Goal: Navigation & Orientation: Find specific page/section

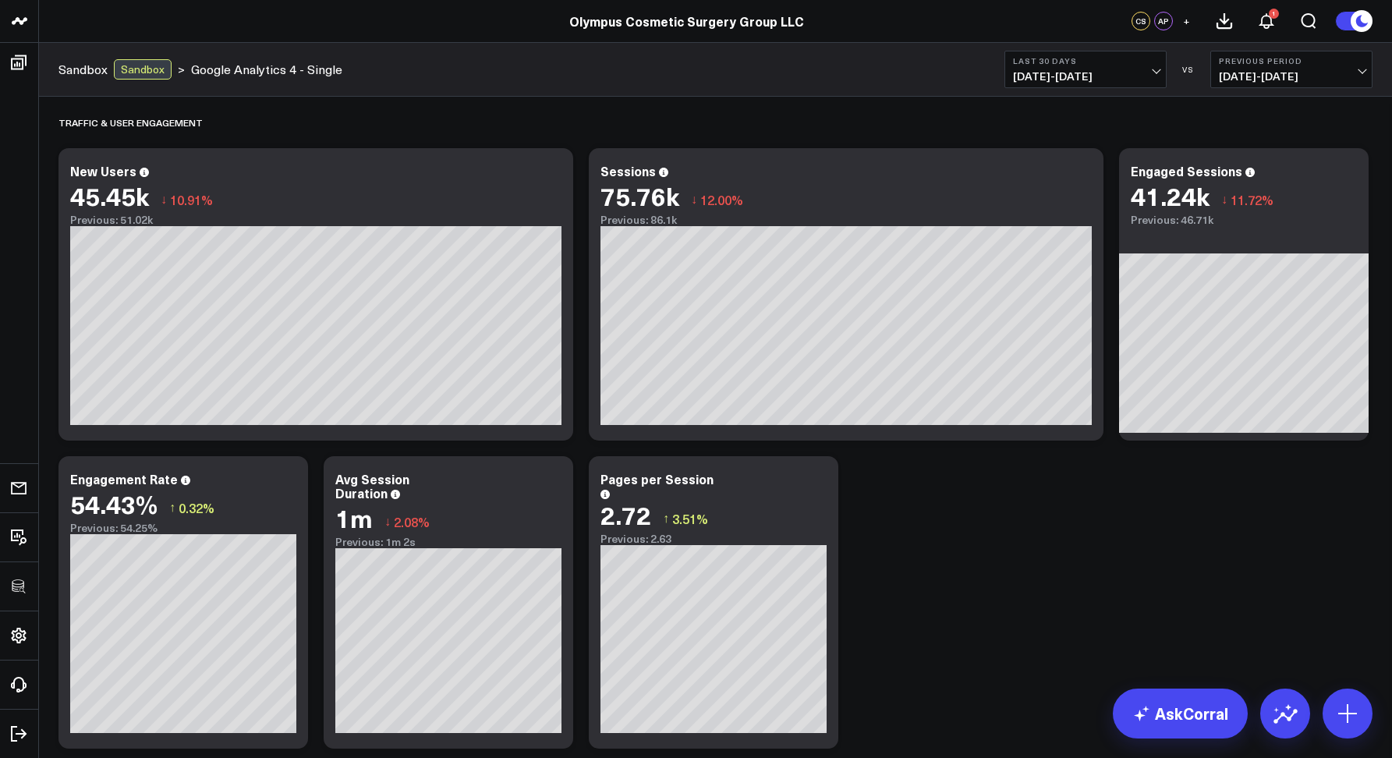
click at [649, 22] on link "Olympus Cosmetic Surgery Group LLC" at bounding box center [686, 20] width 235 height 17
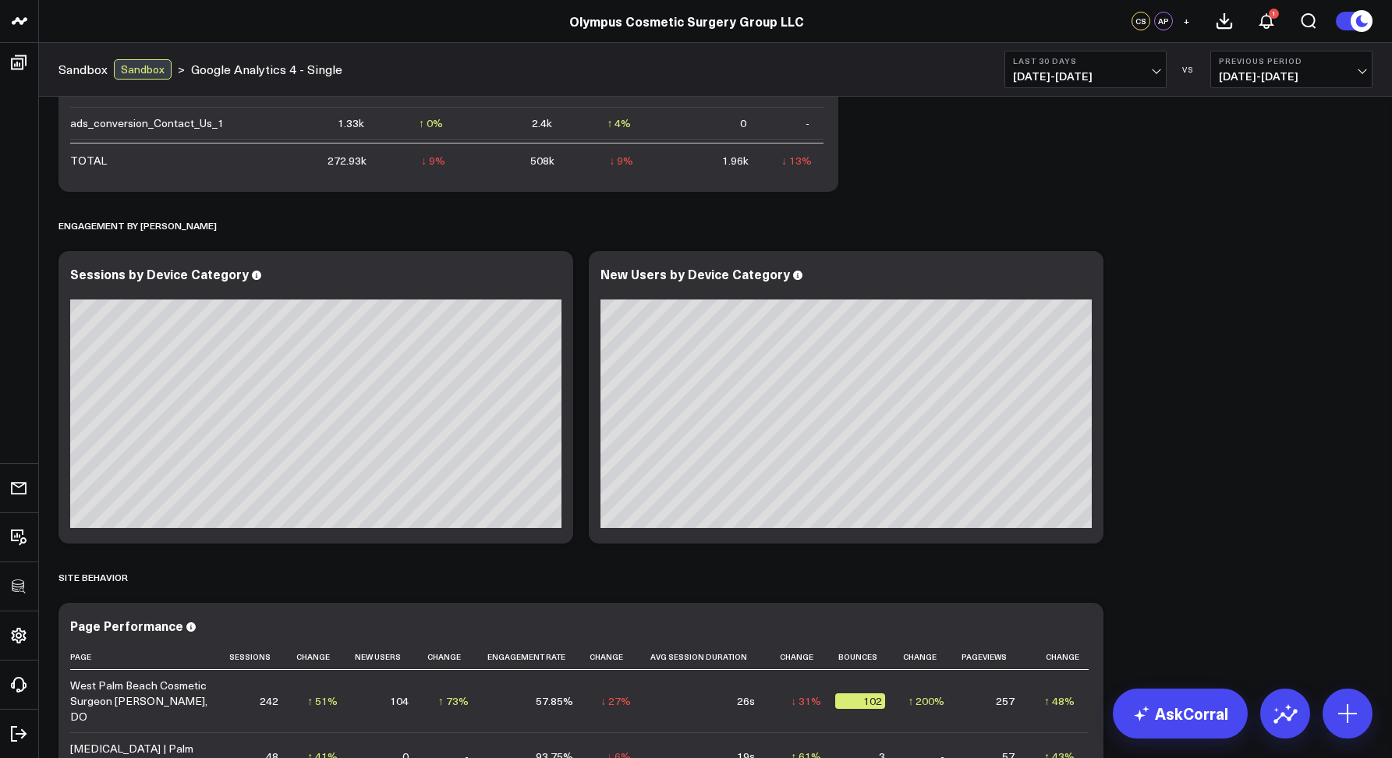
scroll to position [2814, 0]
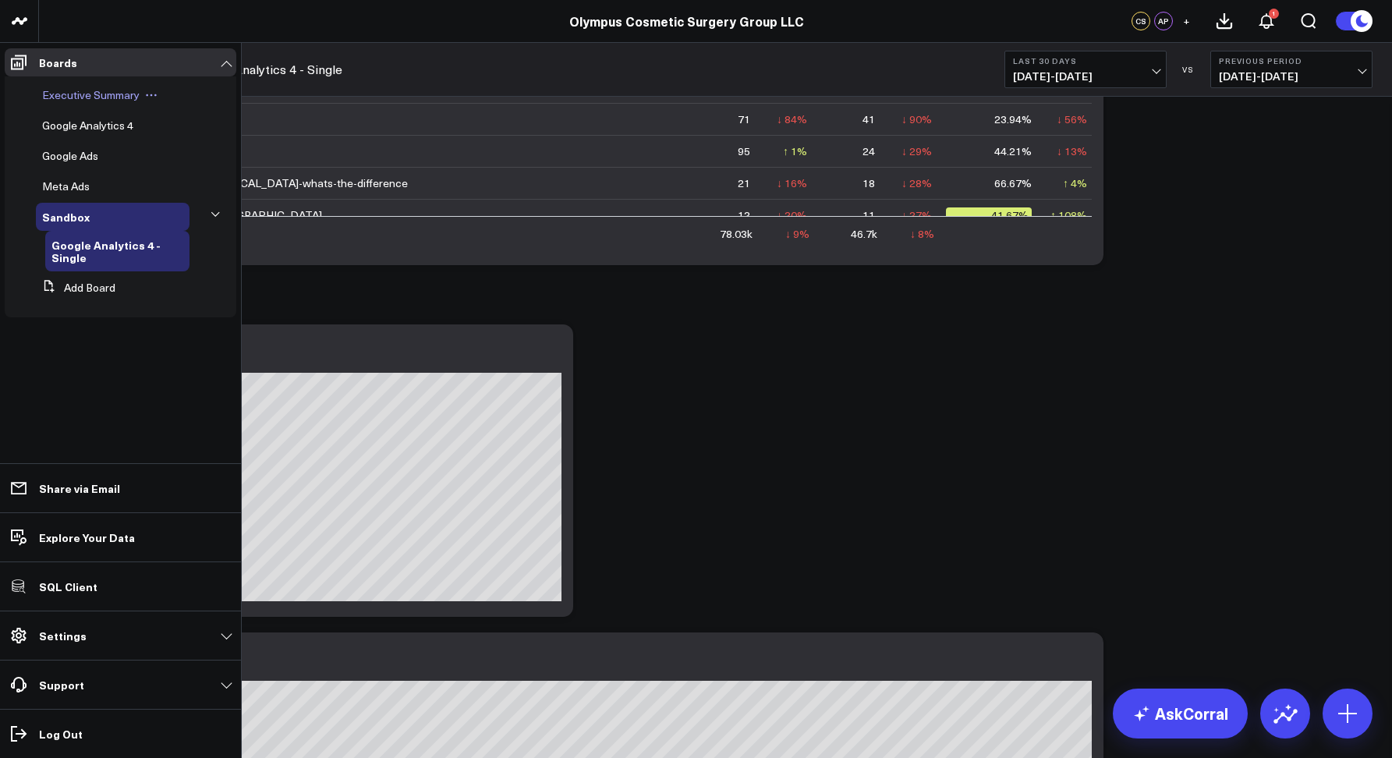
click at [72, 95] on span "Executive Summary" at bounding box center [90, 94] width 97 height 15
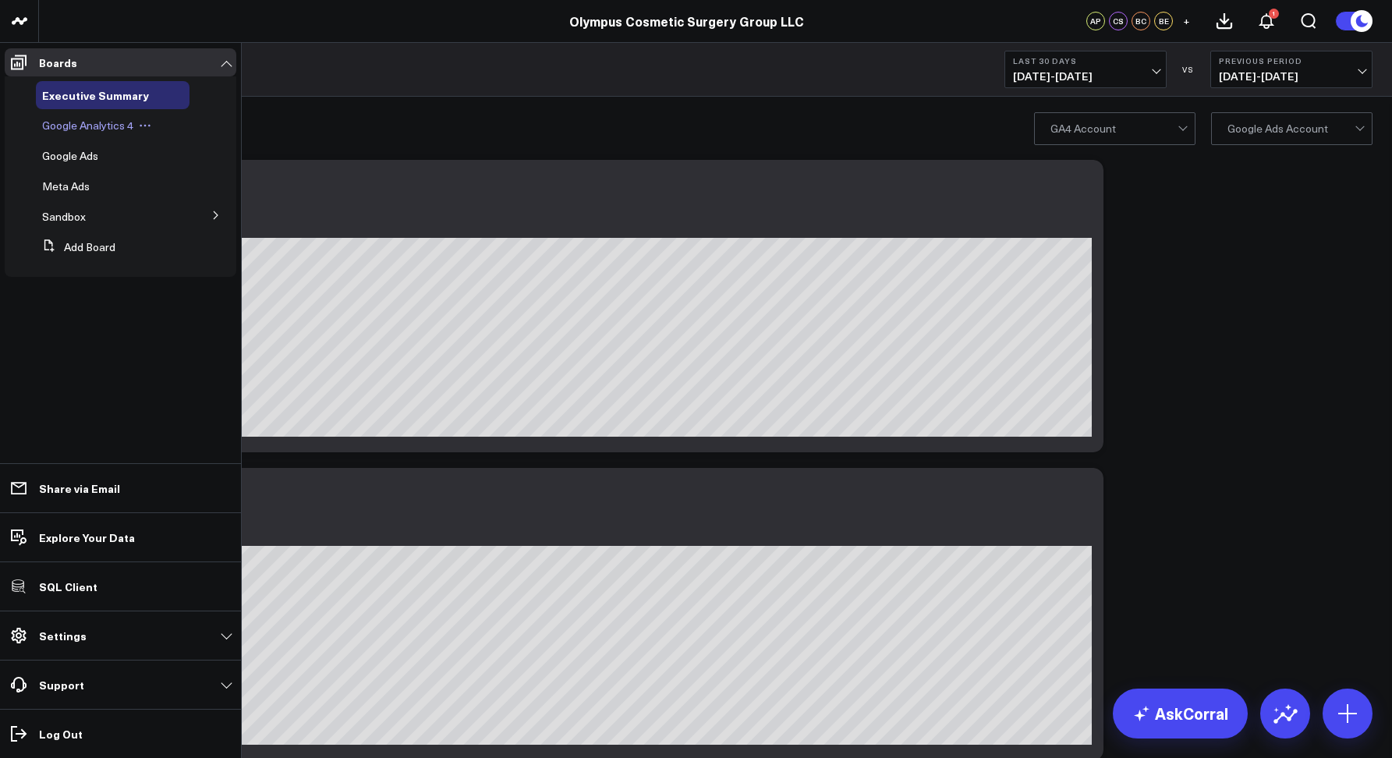
click at [69, 122] on span "Google Analytics 4" at bounding box center [87, 125] width 91 height 15
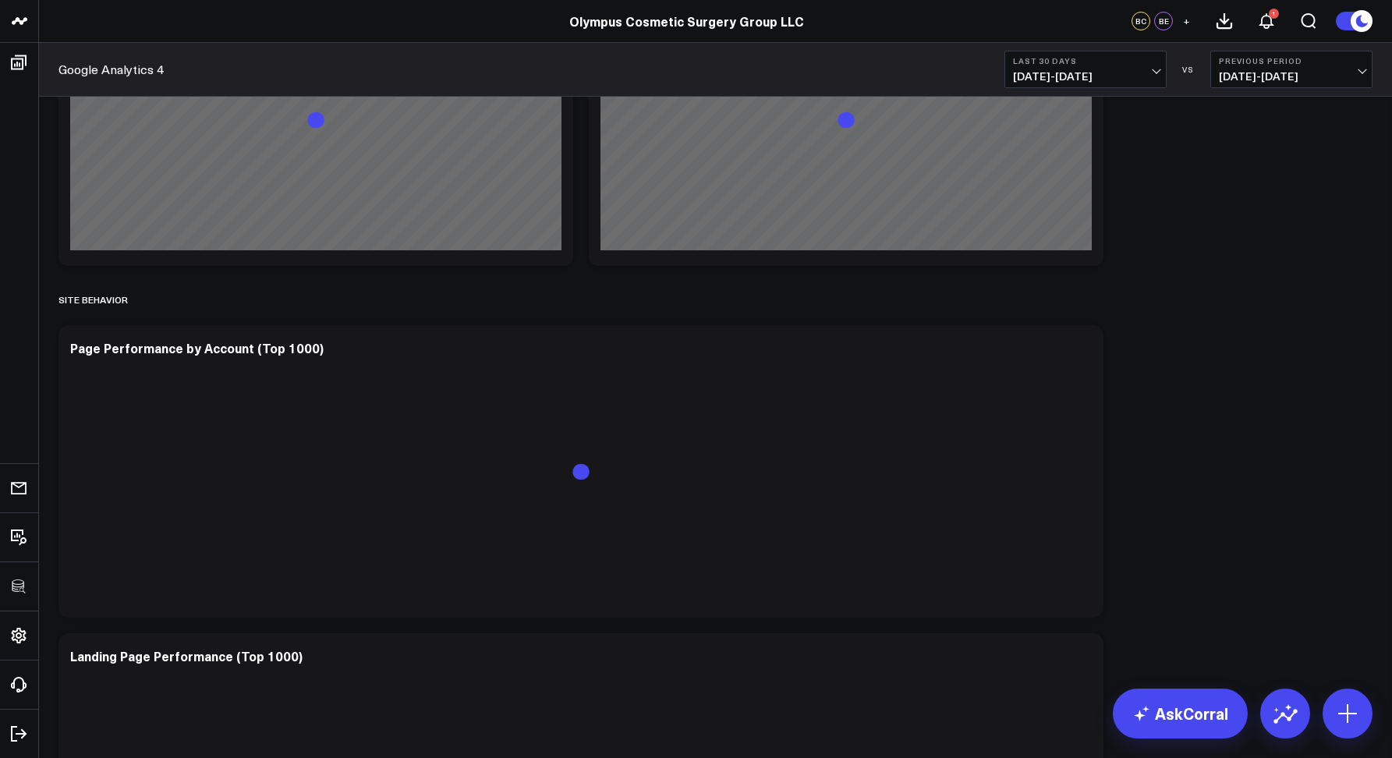
scroll to position [3158, 0]
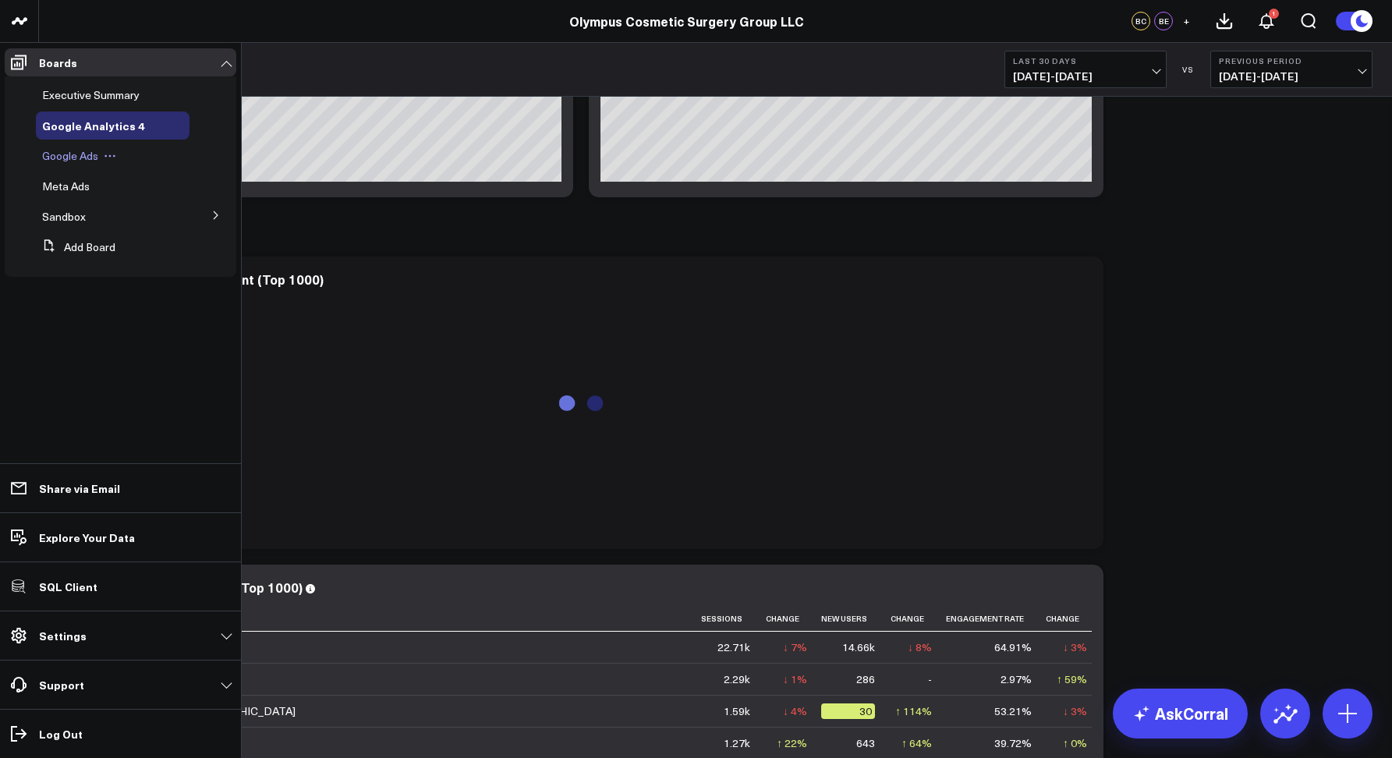
click at [57, 150] on span "Google Ads" at bounding box center [70, 155] width 56 height 15
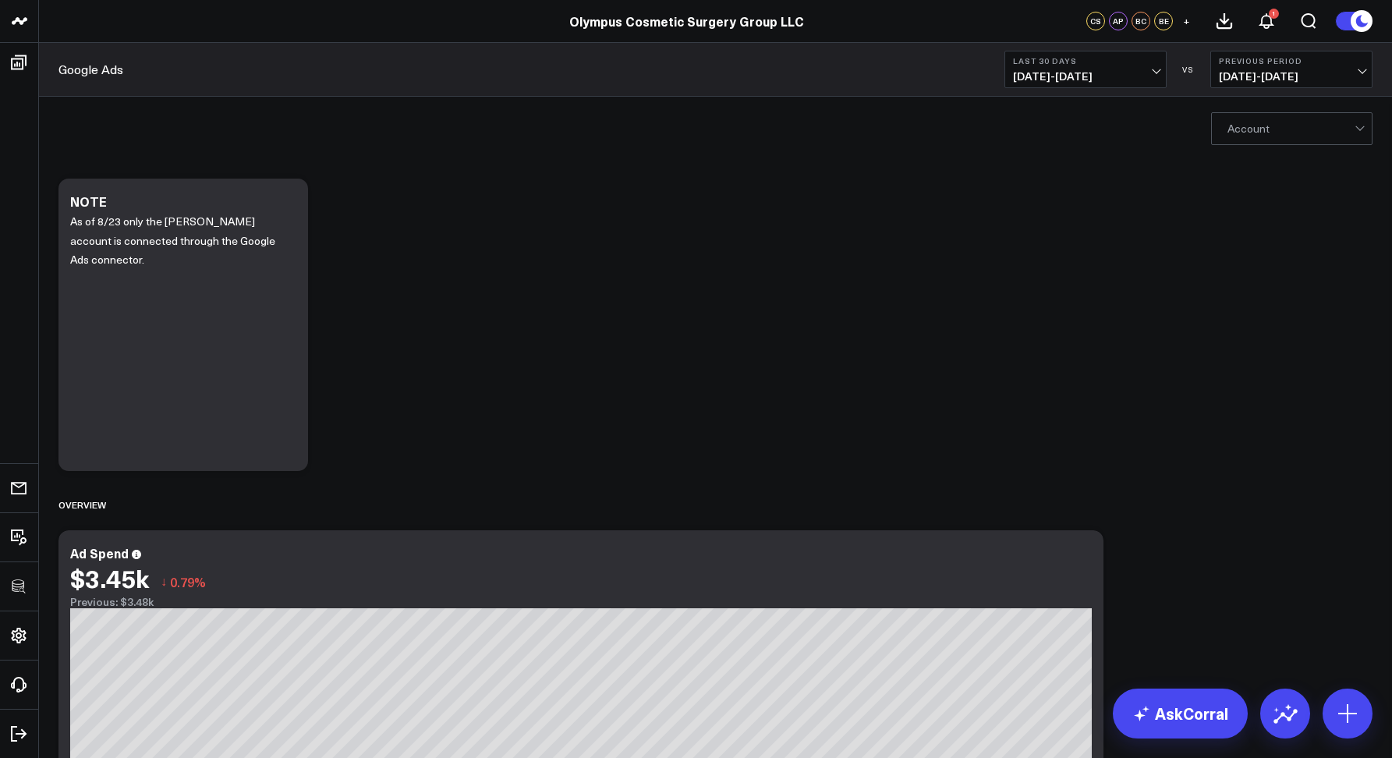
click at [1248, 131] on div at bounding box center [1290, 128] width 127 height 31
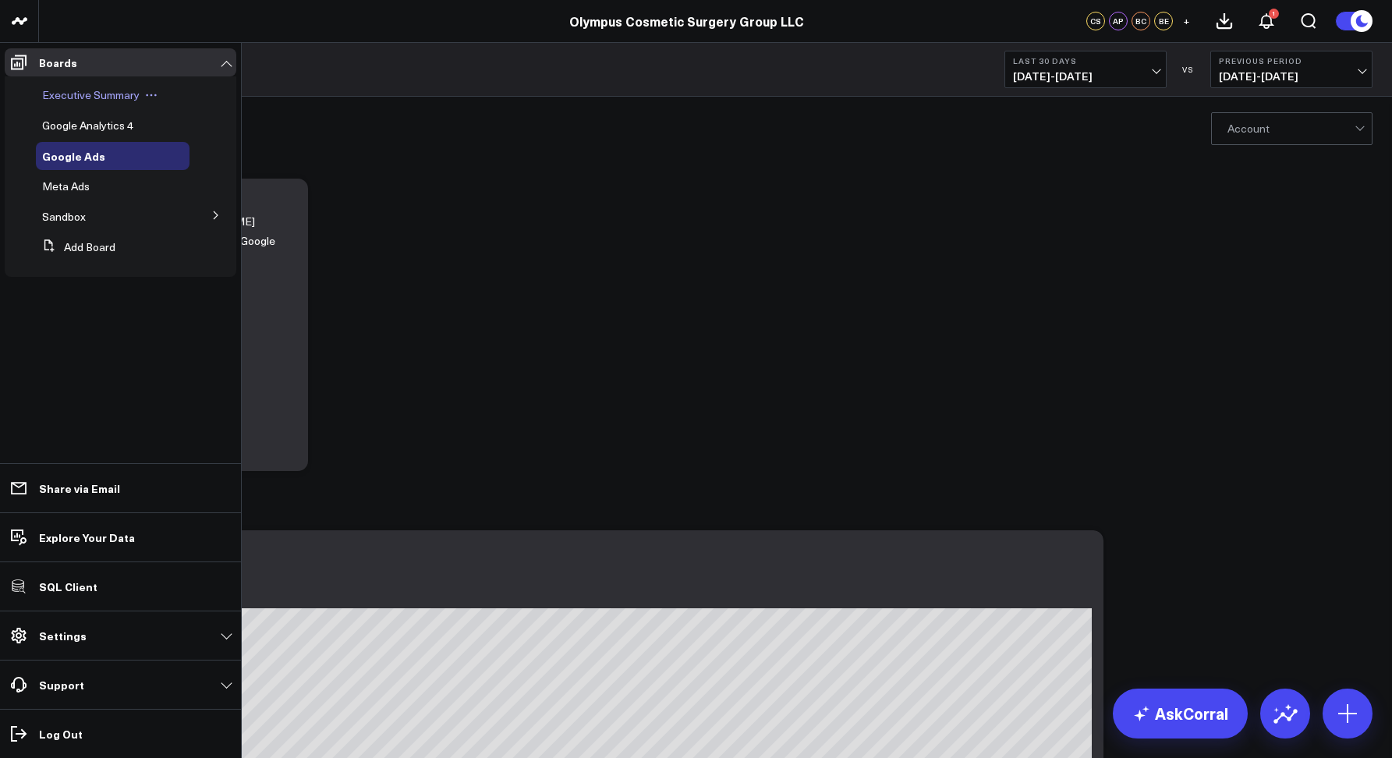
click at [59, 97] on span "Executive Summary" at bounding box center [90, 94] width 97 height 15
